Goal: Transaction & Acquisition: Download file/media

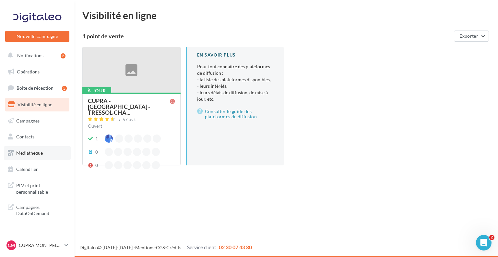
click at [28, 151] on span "Médiathèque" at bounding box center [29, 153] width 27 height 6
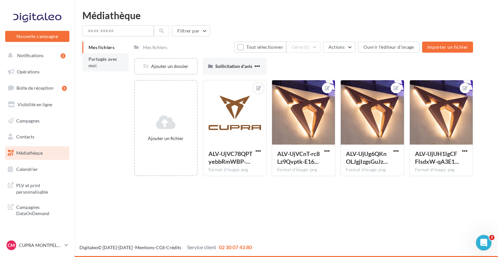
click at [113, 62] on li "Partagés avec moi" at bounding box center [105, 62] width 46 height 18
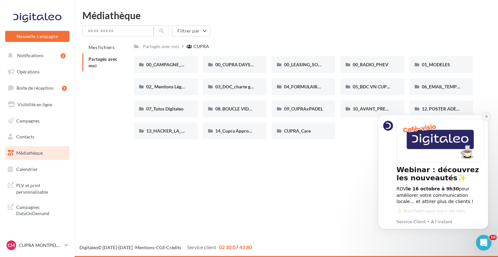
click at [487, 115] on icon "Dismiss notification" at bounding box center [487, 117] width 4 height 4
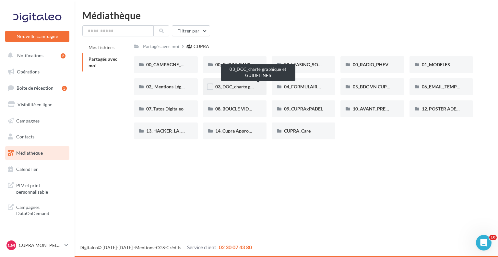
click at [233, 85] on span "03_DOC_charte graphique et GUIDELINES" at bounding box center [257, 87] width 85 height 6
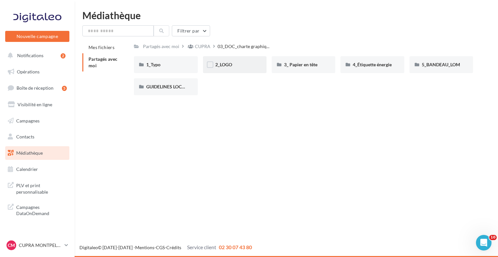
click at [228, 66] on span "2_LOGO" at bounding box center [223, 65] width 17 height 6
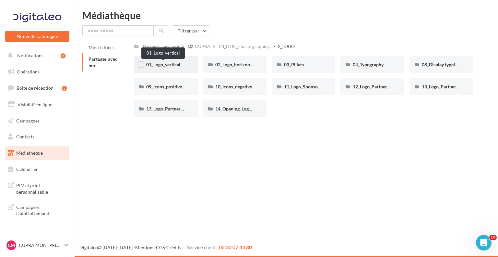
click at [166, 65] on span "01_Logo_vertical" at bounding box center [163, 65] width 34 height 6
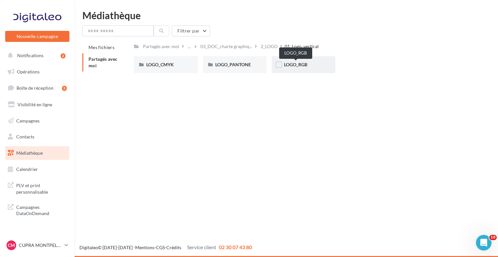
click at [303, 67] on span "LOGO_RGB" at bounding box center [295, 65] width 23 height 6
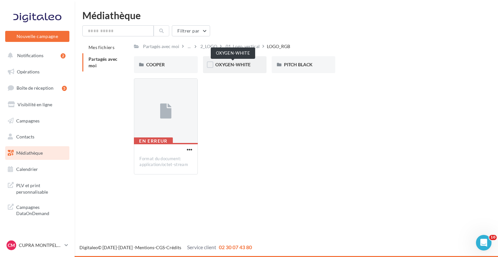
click at [248, 67] on span "OXYGEN-WHITE" at bounding box center [232, 65] width 35 height 6
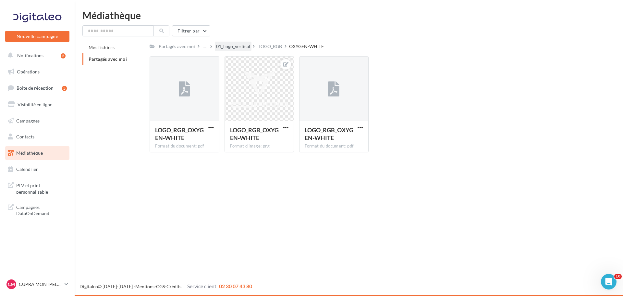
click at [239, 47] on div "01_Logo_vertical" at bounding box center [233, 46] width 34 height 6
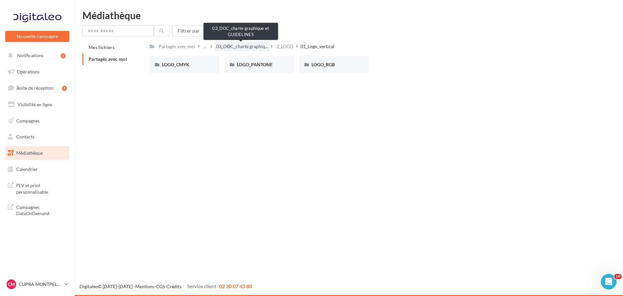
click at [239, 47] on span "03_DOC_charte graphiq..." at bounding box center [242, 46] width 52 height 6
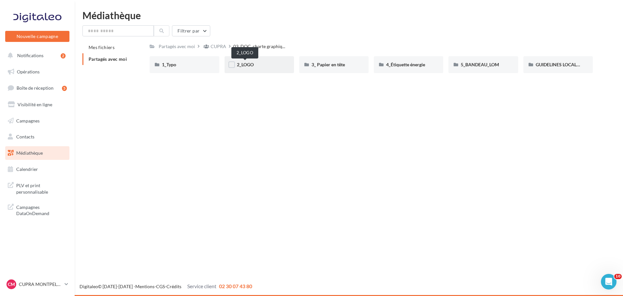
click at [247, 63] on span "2_LOGO" at bounding box center [245, 65] width 17 height 6
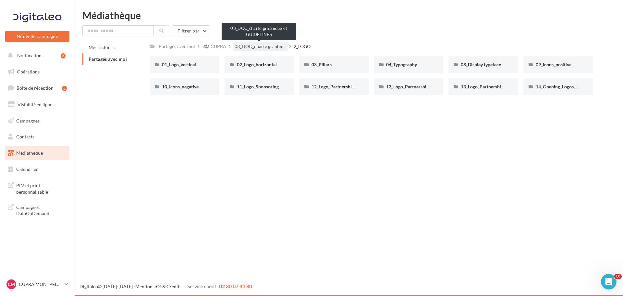
click at [248, 45] on span "03_DOC_charte graphiq..." at bounding box center [261, 46] width 52 height 6
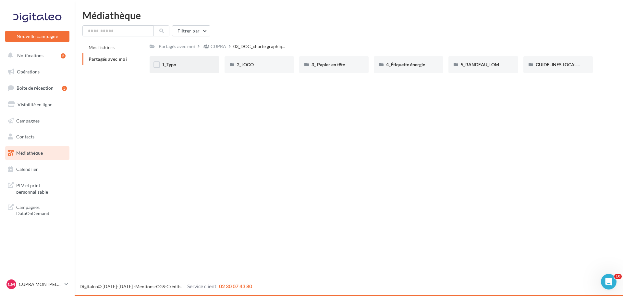
click at [200, 62] on div "1_Typo" at bounding box center [184, 64] width 45 height 6
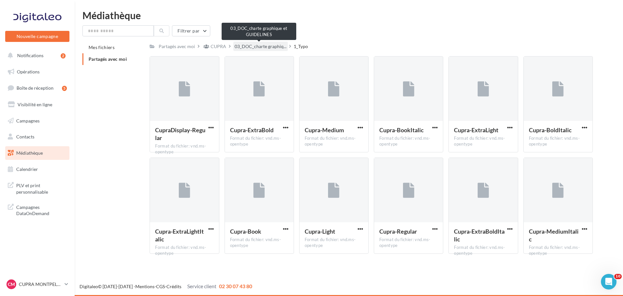
click at [257, 44] on span "03_DOC_charte graphiq..." at bounding box center [261, 46] width 52 height 6
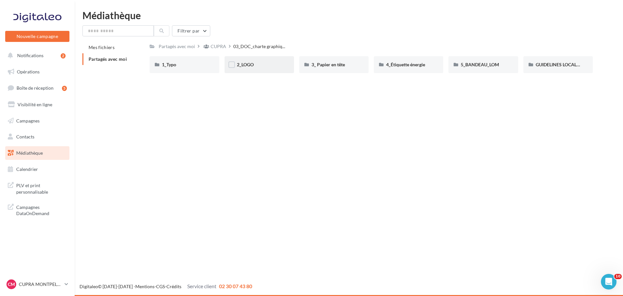
click at [258, 64] on div "2_LOGO" at bounding box center [259, 64] width 45 height 6
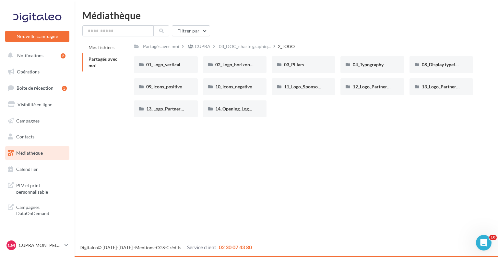
click at [378, 26] on div "Filtrer par" at bounding box center [286, 30] width 408 height 11
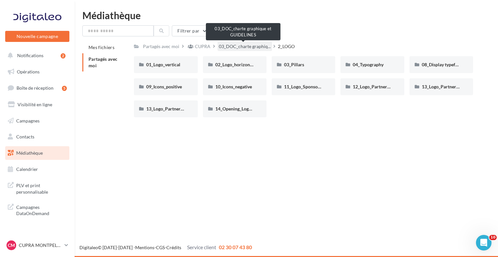
click at [233, 44] on span "03_DOC_charte graphiq..." at bounding box center [245, 46] width 52 height 6
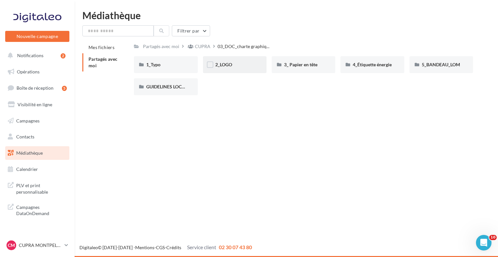
click at [244, 68] on div "2_LOGO" at bounding box center [235, 64] width 64 height 17
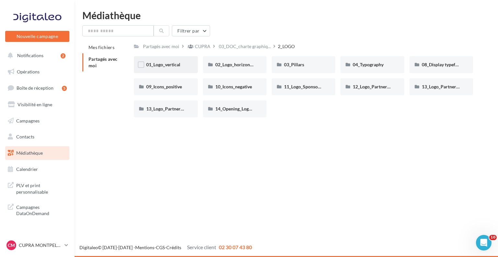
click at [176, 65] on span "01_Logo_vertical" at bounding box center [163, 65] width 34 height 6
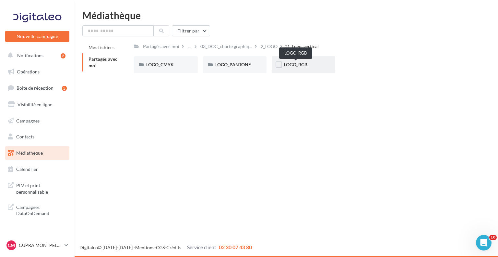
click at [296, 66] on span "LOGO_RGB" at bounding box center [295, 65] width 23 height 6
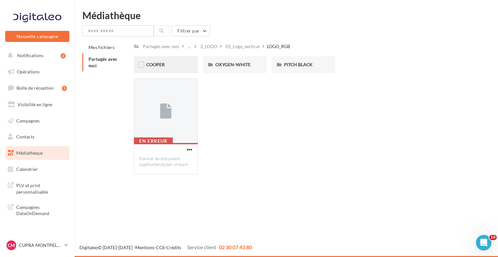
click at [166, 66] on div "COOPER" at bounding box center [165, 64] width 39 height 6
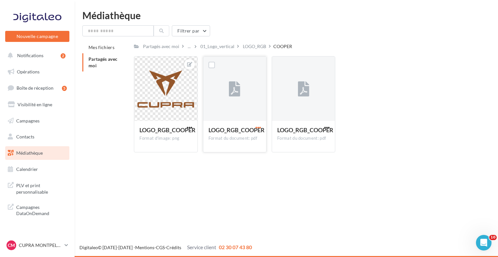
click at [260, 126] on span "button" at bounding box center [259, 128] width 6 height 6
click at [257, 137] on button "Télécharger" at bounding box center [230, 140] width 65 height 17
click at [328, 127] on span "button" at bounding box center [327, 128] width 6 height 6
click at [322, 139] on button "Télécharger" at bounding box center [298, 140] width 65 height 17
click at [187, 128] on span "button" at bounding box center [190, 128] width 6 height 6
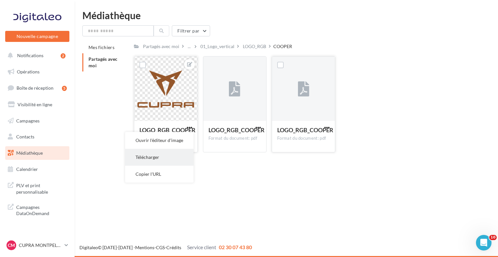
click at [171, 153] on button "Télécharger" at bounding box center [159, 157] width 68 height 17
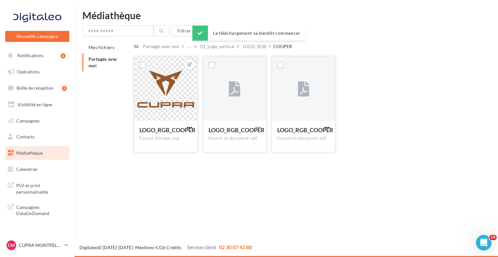
click at [260, 127] on span "button" at bounding box center [259, 128] width 6 height 6
click at [248, 144] on button "Télécharger" at bounding box center [230, 140] width 65 height 17
click at [248, 47] on div "LOGO_RGB" at bounding box center [254, 46] width 23 height 6
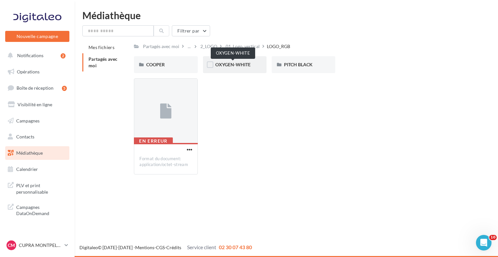
click at [240, 65] on span "OXYGEN-WHITE" at bounding box center [232, 65] width 35 height 6
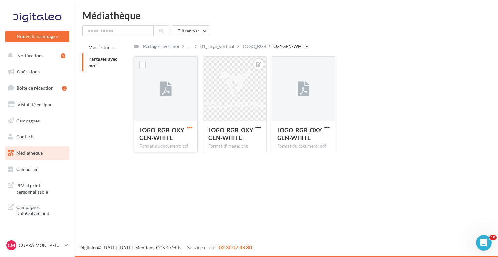
click at [191, 127] on span "button" at bounding box center [190, 128] width 6 height 6
click at [185, 137] on button "Télécharger" at bounding box center [161, 140] width 65 height 17
click at [259, 125] on span "button" at bounding box center [259, 128] width 6 height 6
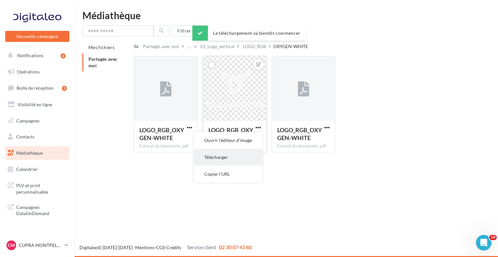
click at [242, 154] on button "Télécharger" at bounding box center [228, 157] width 68 height 17
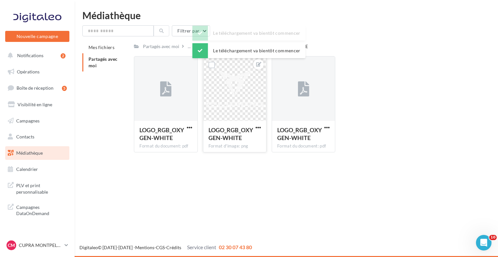
click at [289, 9] on div "Nouvelle campagne Nouvelle campagne Notifications 2 Opérations Boîte de récepti…" at bounding box center [249, 128] width 498 height 257
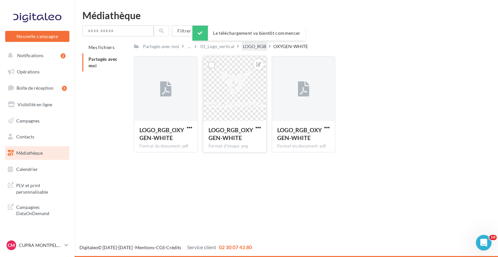
click at [246, 48] on div "LOGO_RGB" at bounding box center [254, 46] width 23 height 6
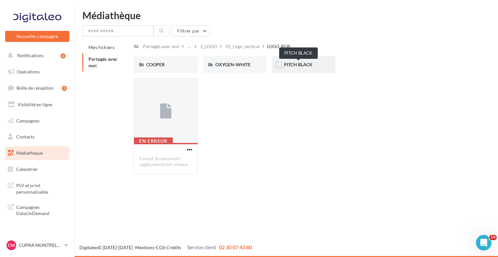
click at [297, 65] on span "PITCH BLACK" at bounding box center [298, 65] width 29 height 6
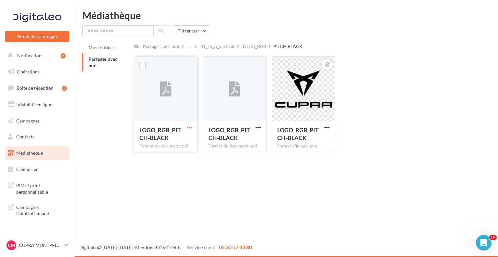
click at [188, 127] on span "button" at bounding box center [190, 128] width 6 height 6
click at [183, 140] on button "Télécharger" at bounding box center [161, 140] width 65 height 17
click at [330, 128] on button "button" at bounding box center [327, 128] width 8 height 6
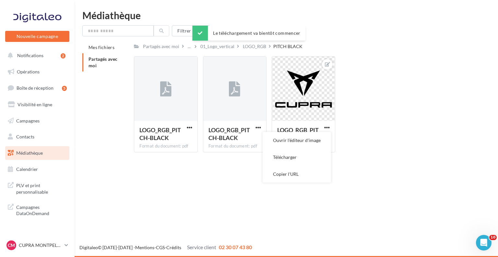
click at [311, 154] on button "Télécharger" at bounding box center [297, 157] width 68 height 17
click at [359, 79] on div "LOGO_RGB_PITCH-BLACK Format du document: pdf LOGO_RGB_PITCH-BLACK LOGO_RGB_PITC…" at bounding box center [306, 106] width 345 height 101
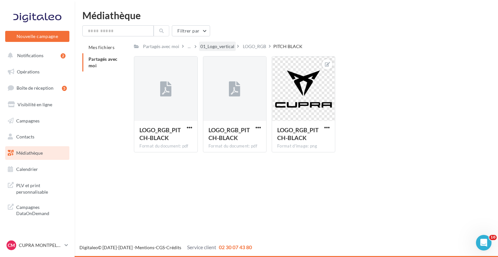
click at [223, 50] on div "01_Logo_vertical" at bounding box center [217, 46] width 37 height 9
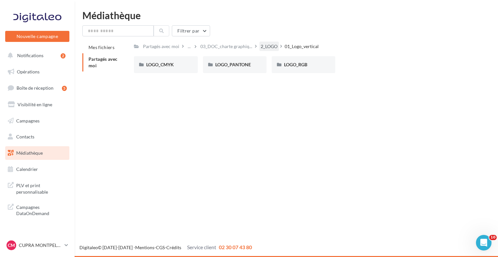
click at [267, 49] on div "2_LOGO" at bounding box center [269, 46] width 17 height 6
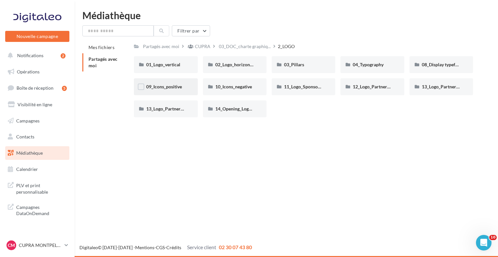
click at [185, 87] on div "09_Icons_positive" at bounding box center [165, 86] width 39 height 6
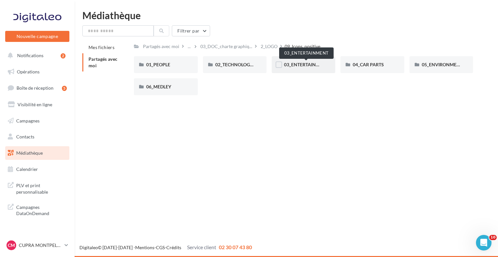
click at [297, 64] on span "03_ENTERTAINMENT" at bounding box center [306, 65] width 45 height 6
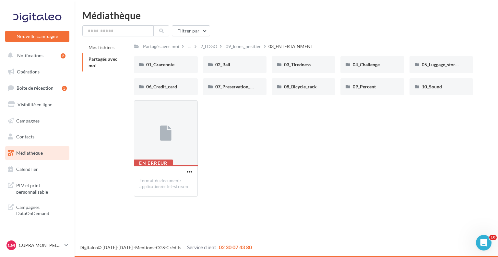
click at [246, 120] on div "En erreur Format du document: application/octet-stream" at bounding box center [306, 150] width 345 height 101
click at [32, 249] on div "CM CUPRA MONTPELLIER cupra_montpellier_ben" at bounding box center [33, 245] width 55 height 10
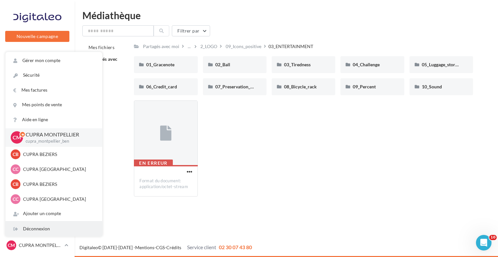
click at [34, 229] on div "Déconnexion" at bounding box center [54, 228] width 97 height 15
